Goal: Task Accomplishment & Management: Use online tool/utility

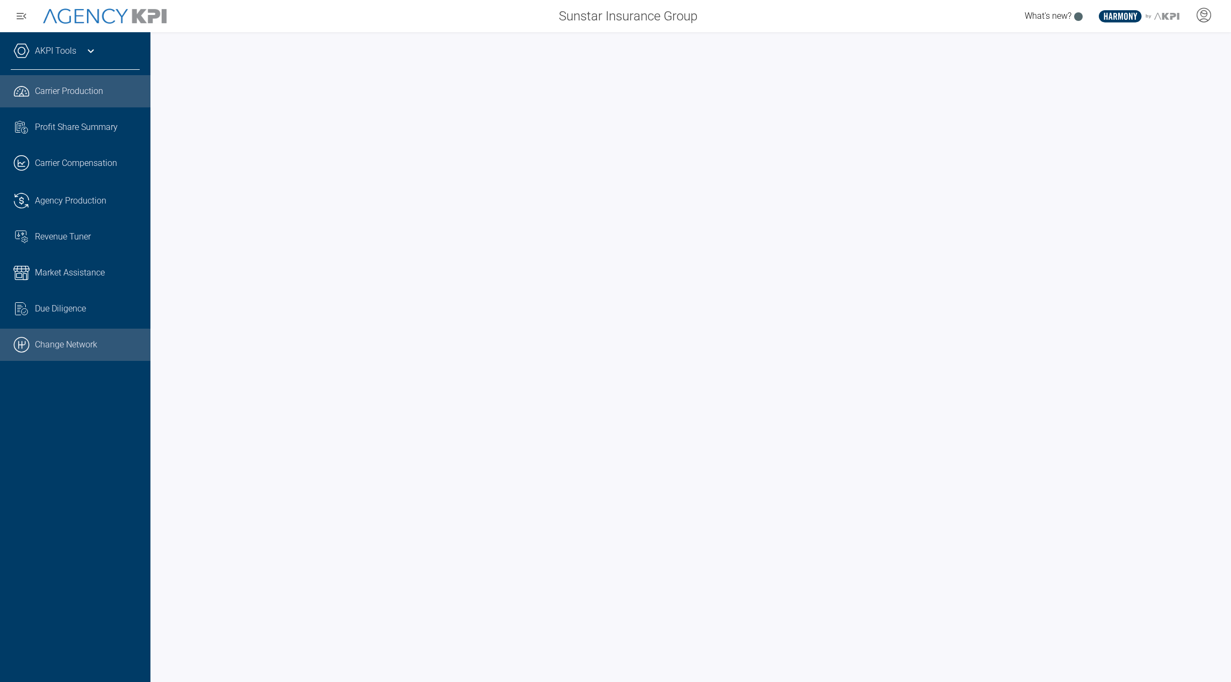
click at [55, 351] on link ".cls-1{fill:none;stroke:#000;stroke-linecap:round;stroke-linejoin:round;stroke-…" at bounding box center [75, 345] width 150 height 32
click at [1213, 10] on div at bounding box center [1203, 16] width 27 height 25
click at [1207, 19] on icon at bounding box center [1204, 15] width 16 height 16
click at [1200, 16] on icon at bounding box center [1204, 15] width 16 height 16
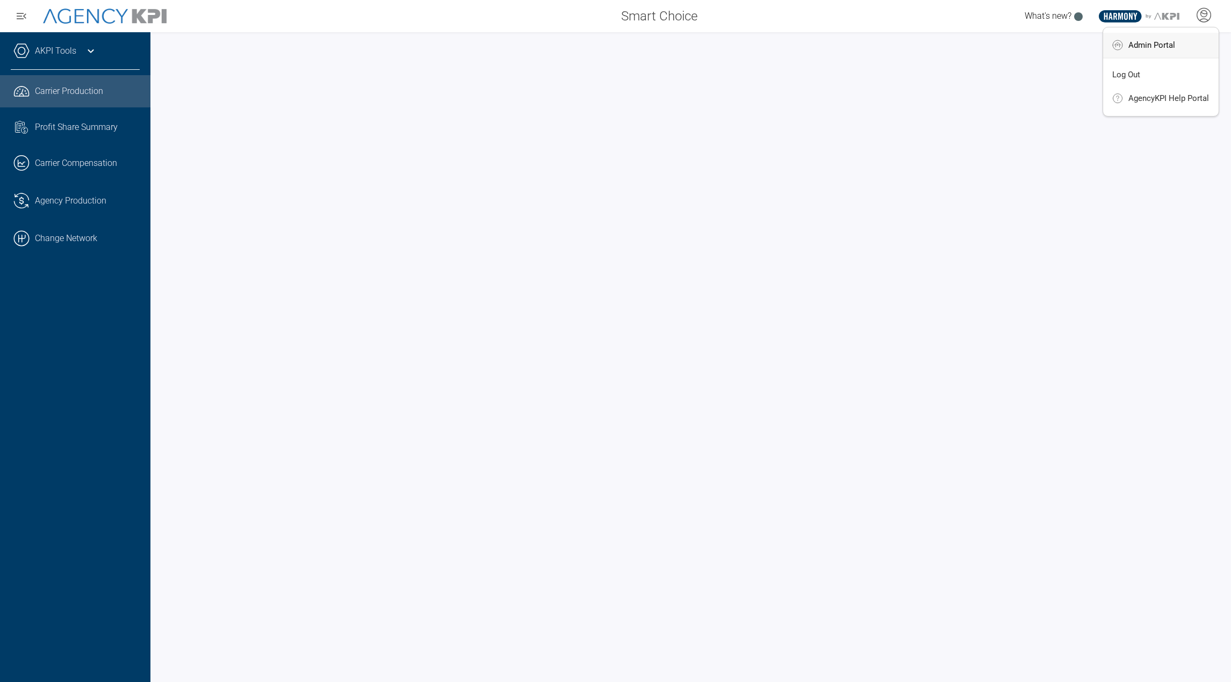
click at [1185, 42] on li "Admin Portal" at bounding box center [1161, 45] width 116 height 25
click at [1201, 15] on icon at bounding box center [1204, 14] width 6 height 6
drag, startPoint x: 622, startPoint y: 17, endPoint x: 700, endPoint y: 12, distance: 78.1
click at [700, 12] on div "Smart Choice" at bounding box center [442, 15] width 525 height 21
copy span "Smart Choice"
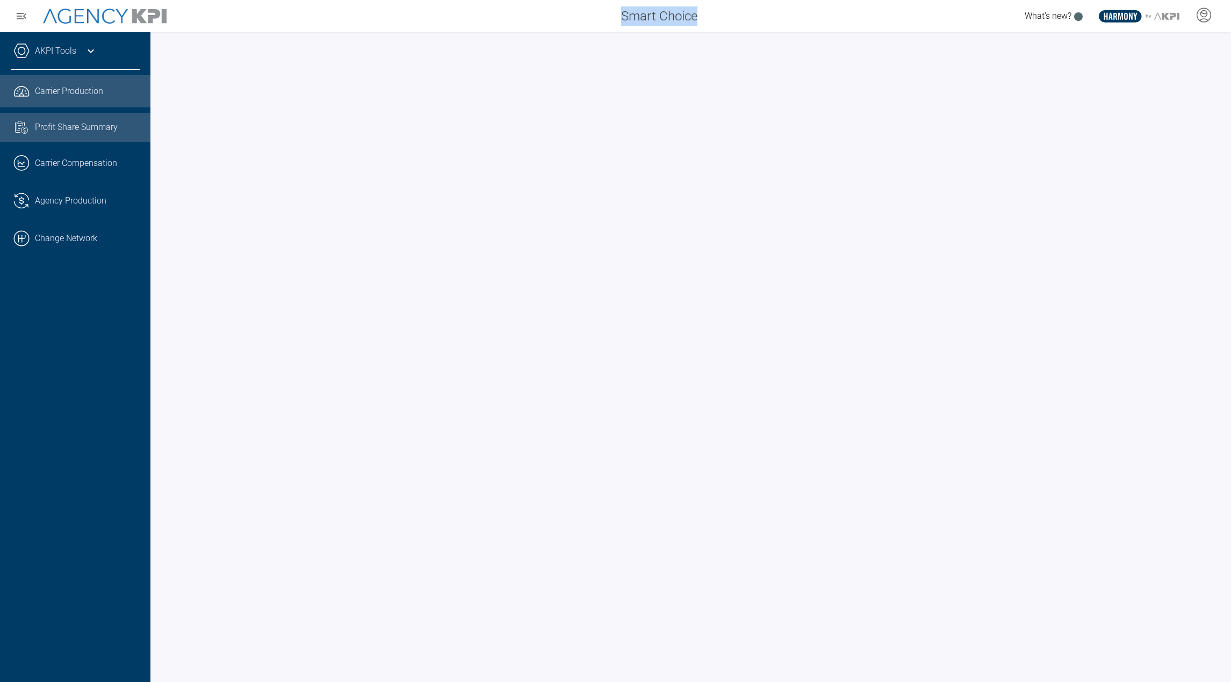
click at [83, 139] on link "Task List Cash Streamline Icon: https://streamlinehq.com Profit Share Summary" at bounding box center [75, 127] width 150 height 29
click at [463, 24] on div "Smart Choice" at bounding box center [442, 15] width 525 height 21
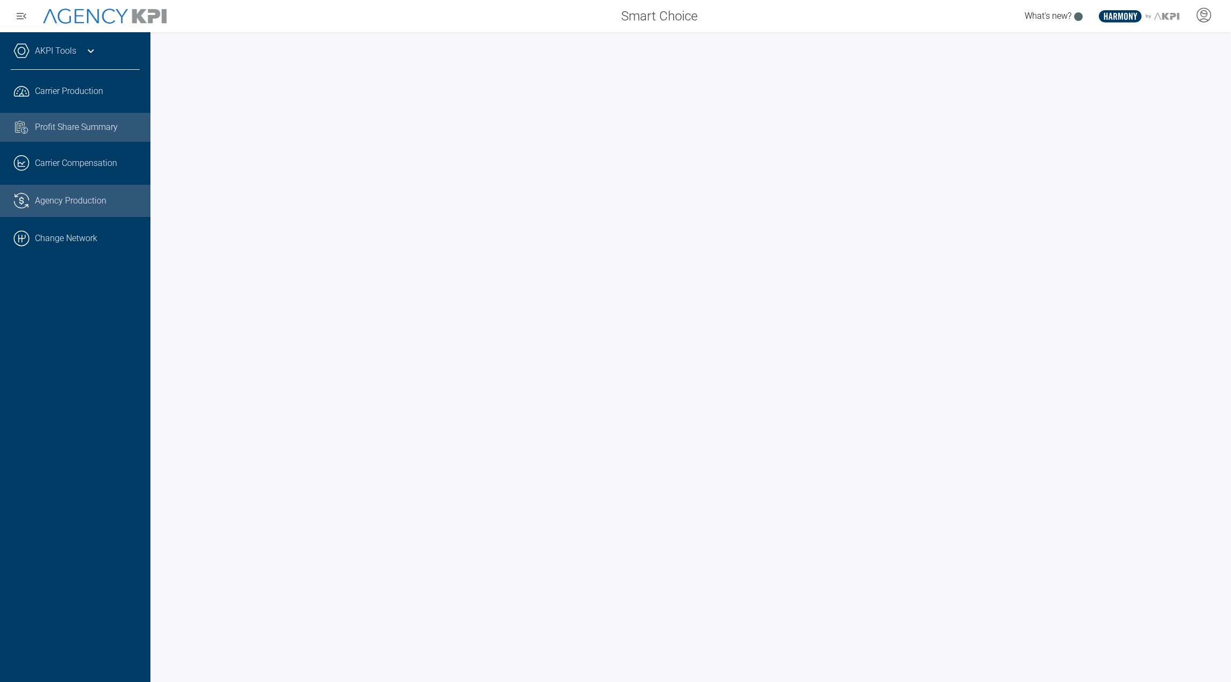
click at [68, 210] on link ".cls-1{fill:none;stroke:#221f20;stroke-linecap:round;stroke-linejoin:round;stro…" at bounding box center [75, 201] width 150 height 32
click at [83, 56] on div "AKPI Tools" at bounding box center [75, 56] width 129 height 27
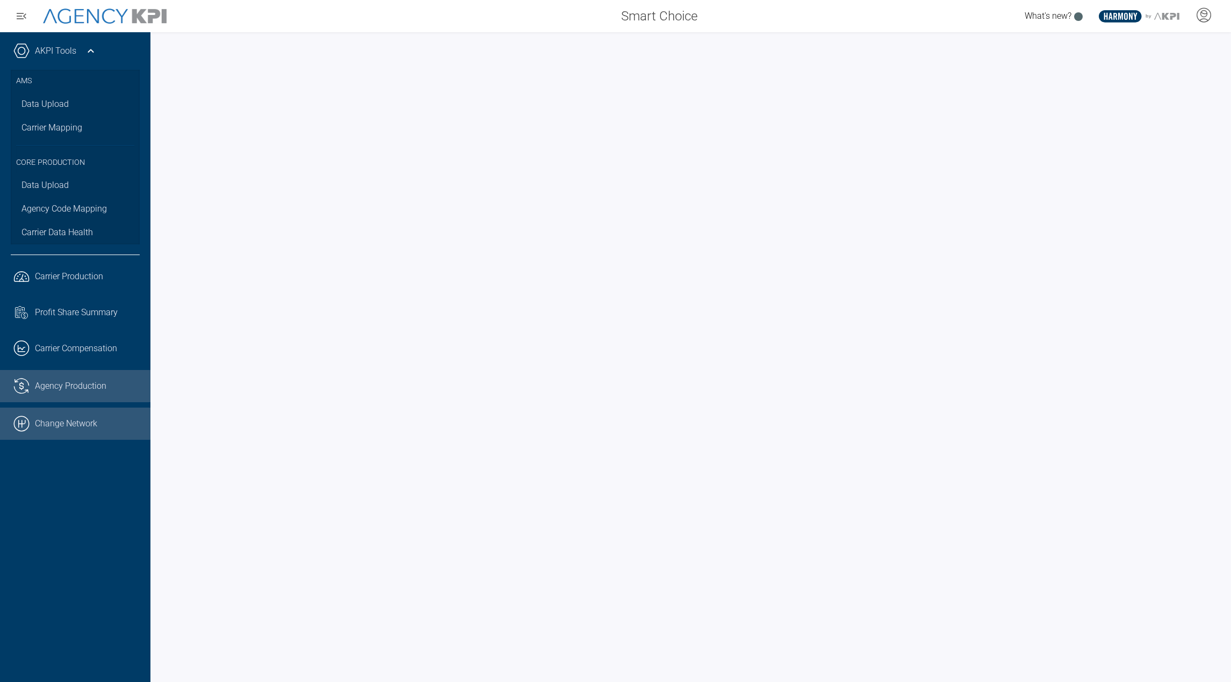
click at [78, 422] on link ".cls-1{fill:none;stroke:#000;stroke-linecap:round;stroke-linejoin:round;stroke-…" at bounding box center [75, 424] width 150 height 32
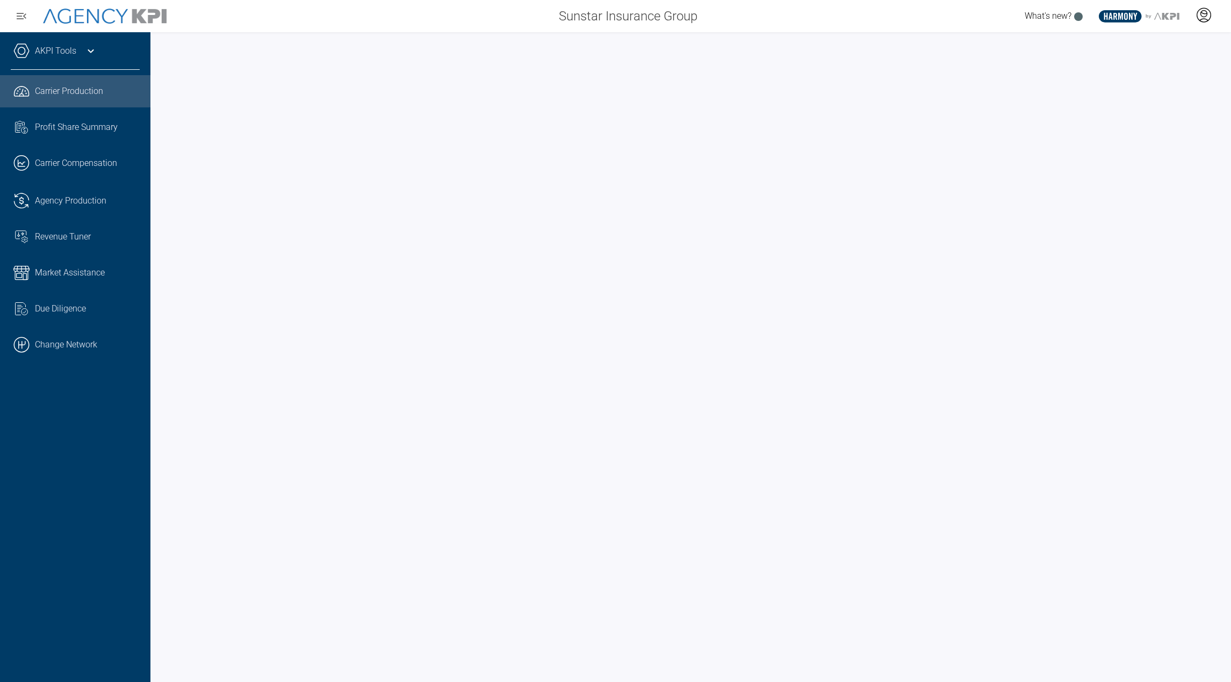
click at [1194, 11] on div at bounding box center [1203, 16] width 27 height 25
click at [1153, 53] on li "Admin Portal" at bounding box center [1161, 45] width 116 height 25
click at [1199, 16] on icon at bounding box center [1204, 15] width 16 height 16
click at [1162, 45] on span "Admin Portal" at bounding box center [1151, 45] width 47 height 9
click at [1205, 9] on icon at bounding box center [1204, 15] width 14 height 14
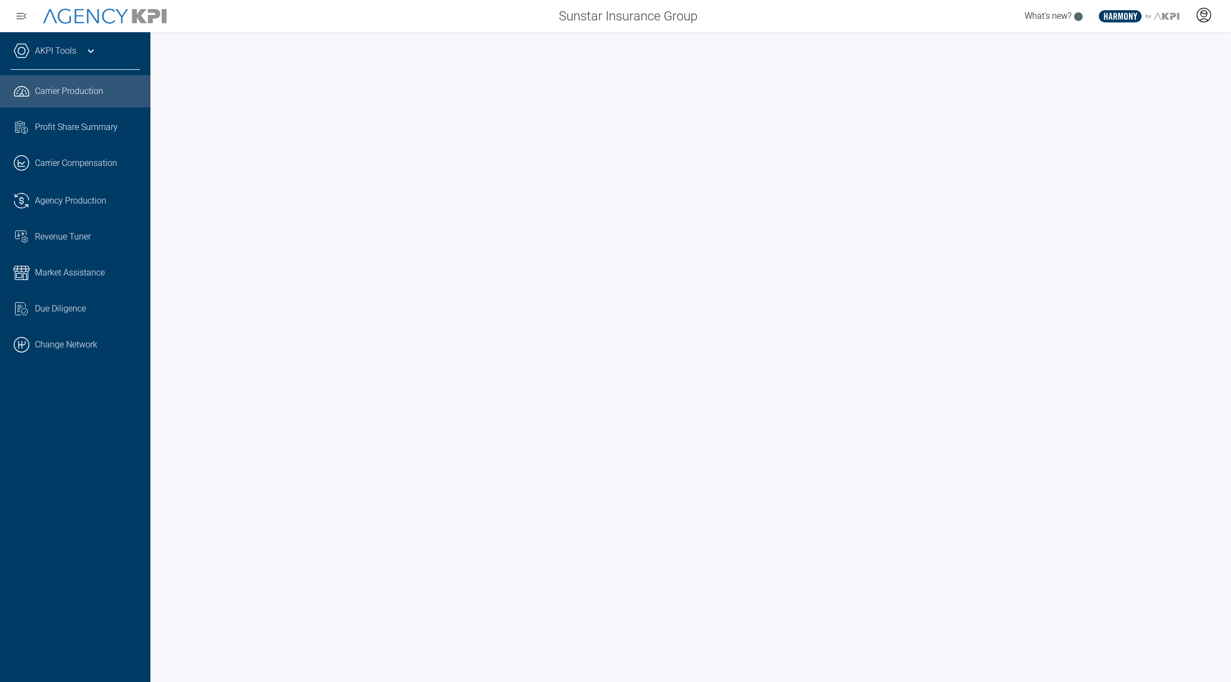
click at [1201, 16] on icon at bounding box center [1204, 14] width 6 height 6
click at [1178, 47] on li "Admin Portal" at bounding box center [1161, 45] width 116 height 25
click at [69, 49] on link "AKPI Tools" at bounding box center [55, 51] width 41 height 13
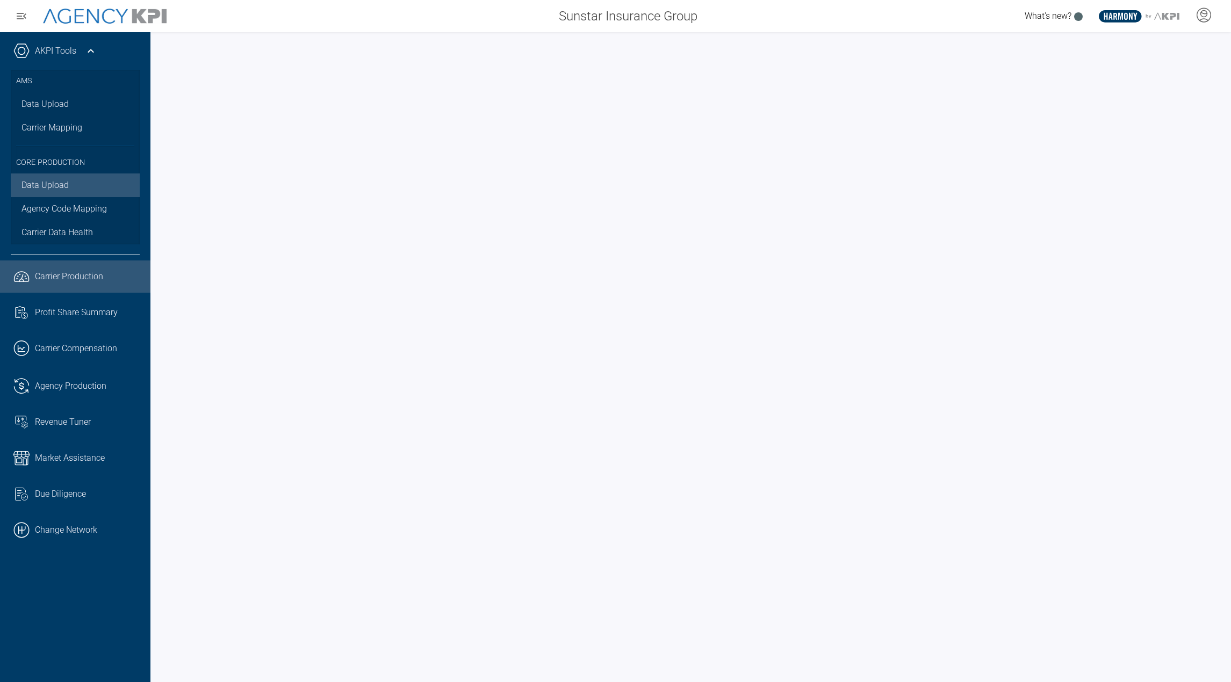
click at [63, 191] on link "Data Upload" at bounding box center [75, 186] width 129 height 24
click at [73, 182] on link "Data Upload" at bounding box center [75, 186] width 129 height 24
click at [1205, 13] on icon at bounding box center [1204, 13] width 6 height 2
click at [1161, 42] on span "Admin Portal" at bounding box center [1151, 45] width 47 height 9
click at [846, 42] on div at bounding box center [690, 357] width 1081 height 650
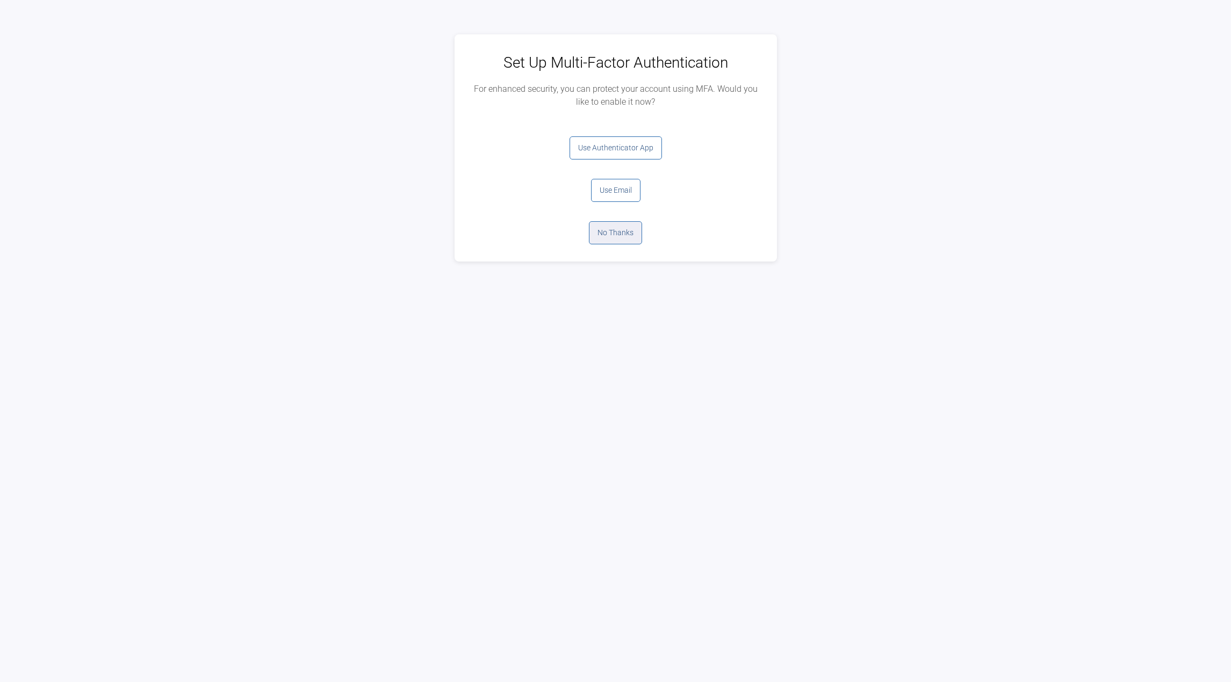
click at [608, 227] on button "No Thanks" at bounding box center [615, 232] width 53 height 23
click at [615, 152] on button "Log Out" at bounding box center [615, 147] width 43 height 23
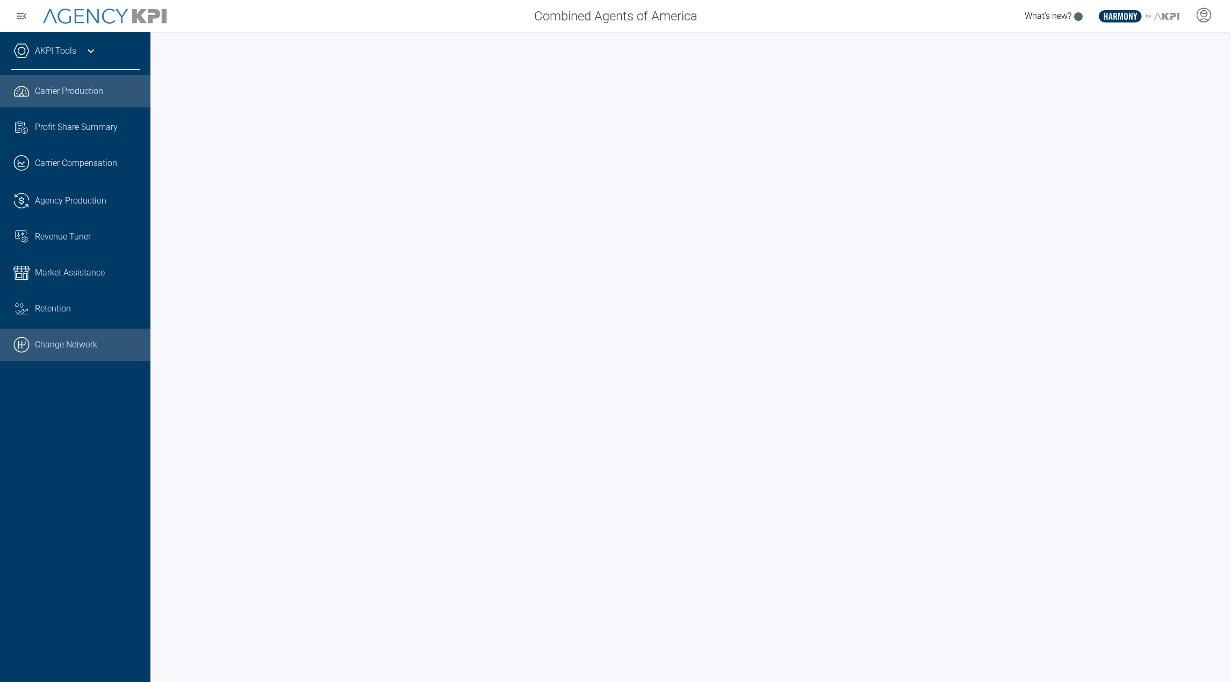
click at [73, 358] on link ".cls-1{fill:none;stroke:#000;stroke-linecap:round;stroke-linejoin:round;stroke-…" at bounding box center [75, 345] width 150 height 32
click at [68, 59] on div "AKPI Tools" at bounding box center [75, 56] width 129 height 27
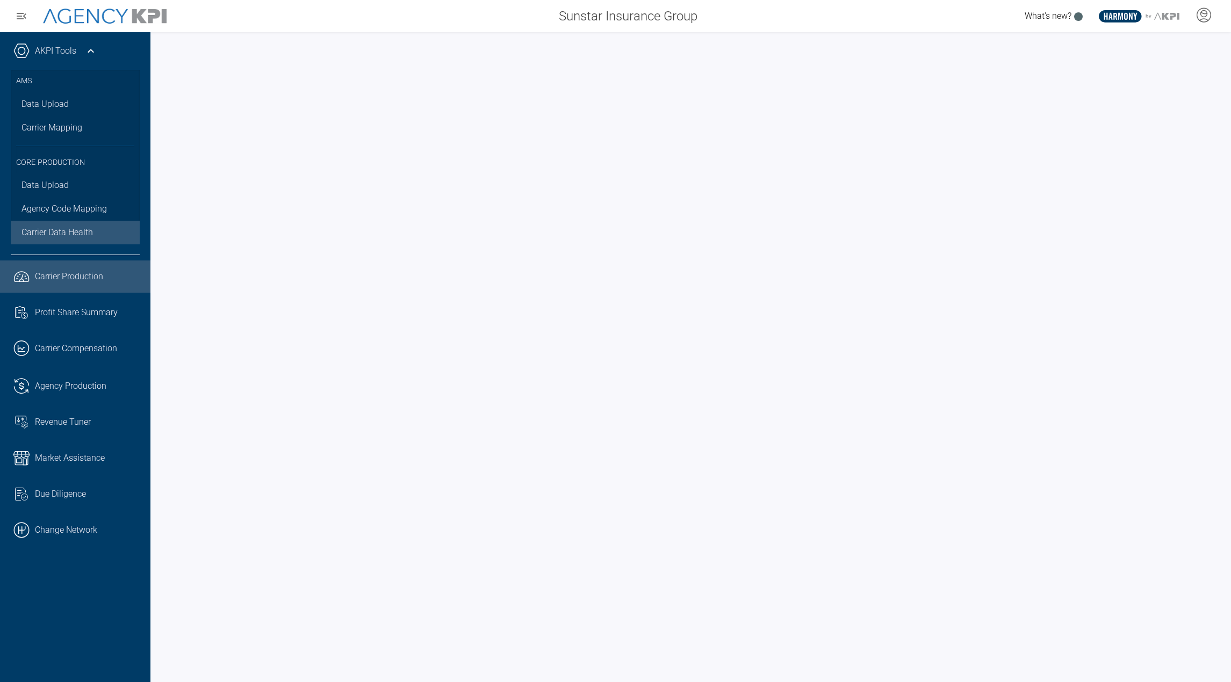
click at [76, 240] on link "Carrier Data Health" at bounding box center [75, 233] width 129 height 24
click at [63, 176] on link "Data Upload" at bounding box center [75, 186] width 129 height 24
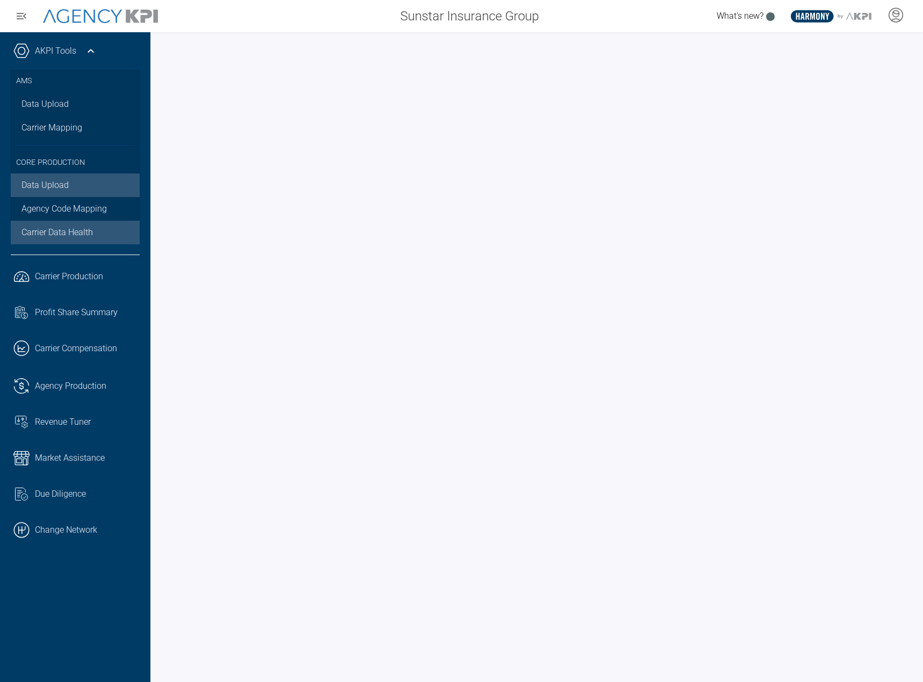
click at [59, 197] on link "Data Upload" at bounding box center [75, 186] width 129 height 24
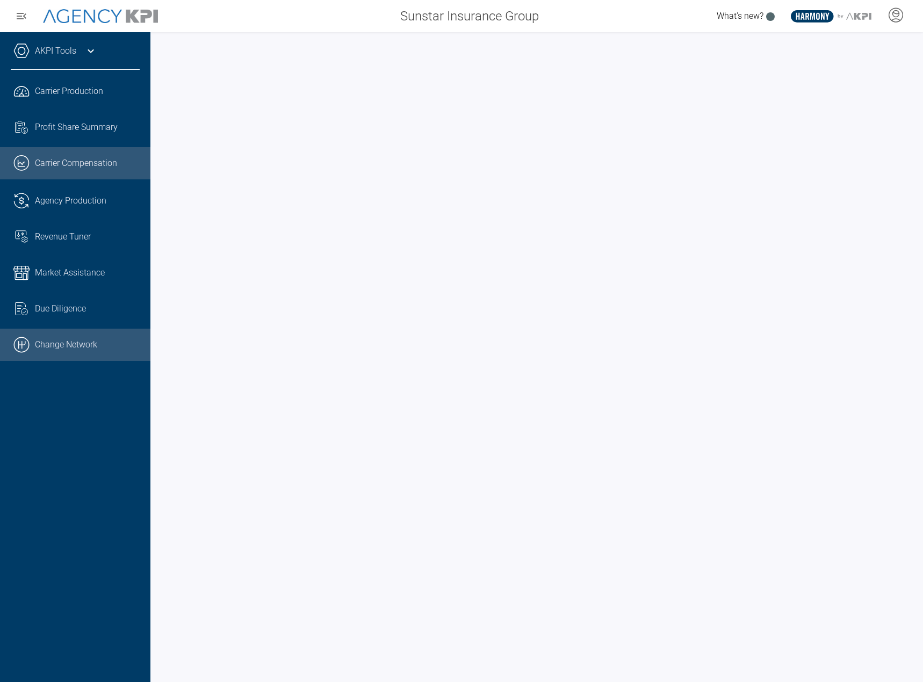
click at [61, 343] on link ".cls-1{fill:none;stroke:#000;stroke-linecap:round;stroke-linejoin:round;stroke-…" at bounding box center [75, 345] width 150 height 32
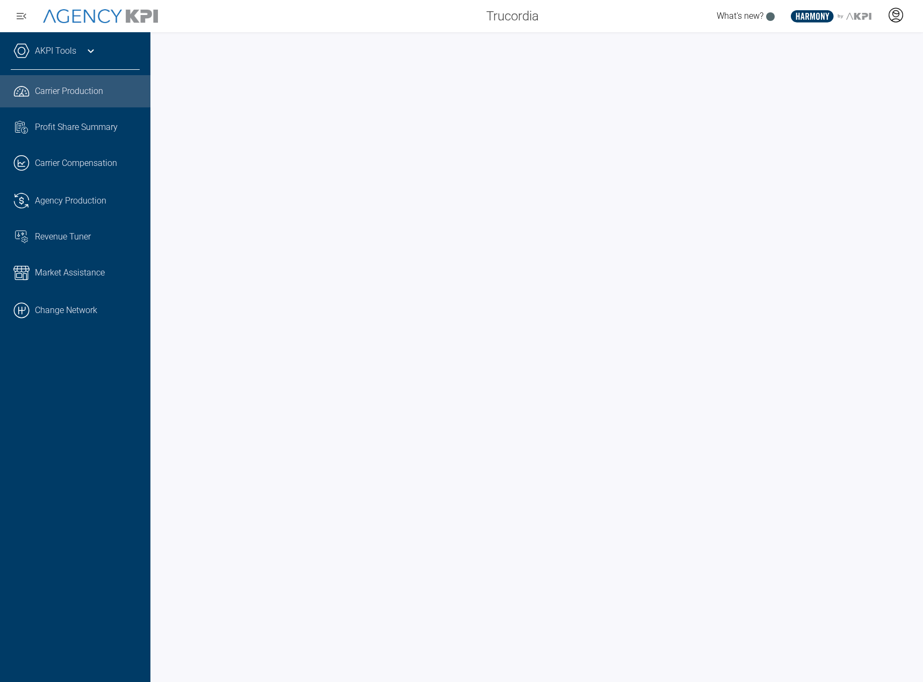
click at [897, 20] on icon at bounding box center [896, 15] width 16 height 16
click at [885, 41] on li "Admin Portal" at bounding box center [853, 45] width 116 height 25
